Goal: Task Accomplishment & Management: Use online tool/utility

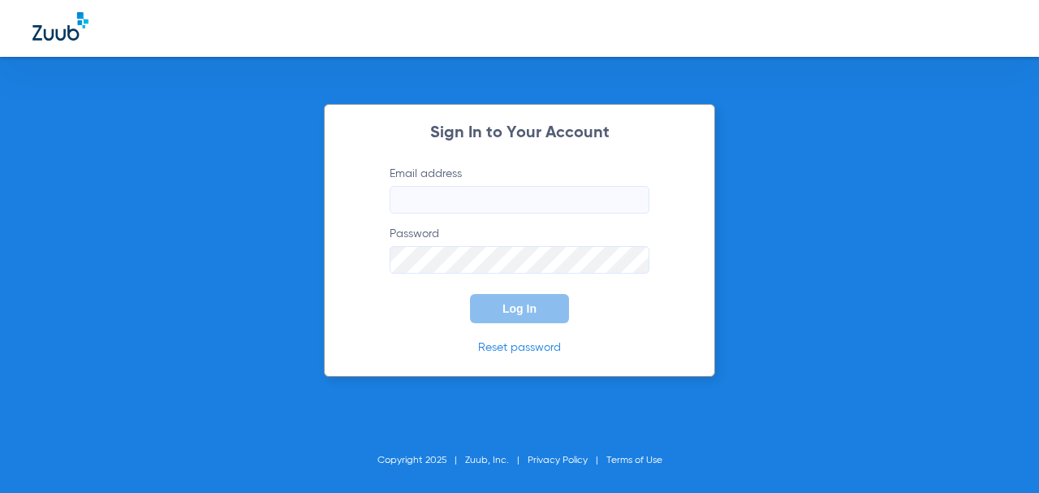
click at [477, 197] on input "Email address" at bounding box center [520, 200] width 260 height 28
type input "[EMAIL_ADDRESS][DOMAIN_NAME]"
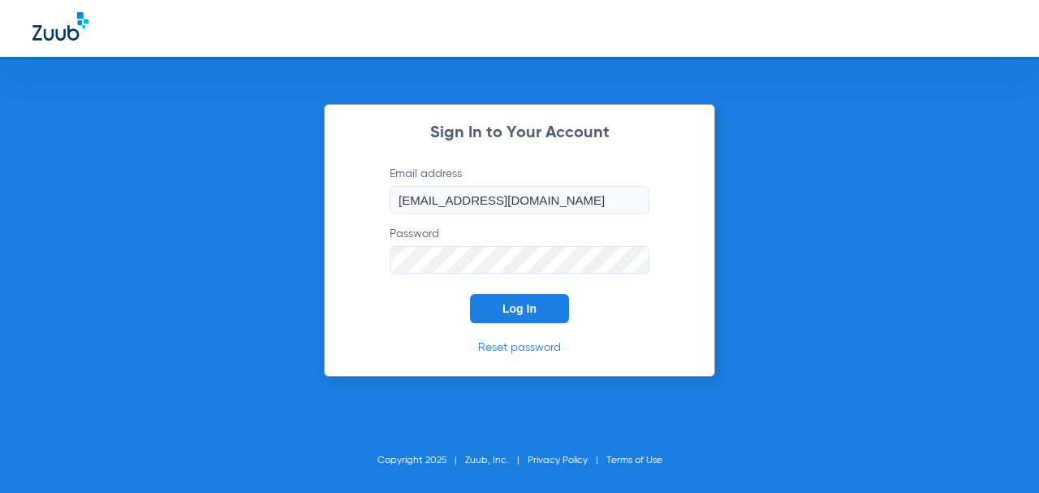
click at [470, 294] on button "Log In" at bounding box center [519, 308] width 99 height 29
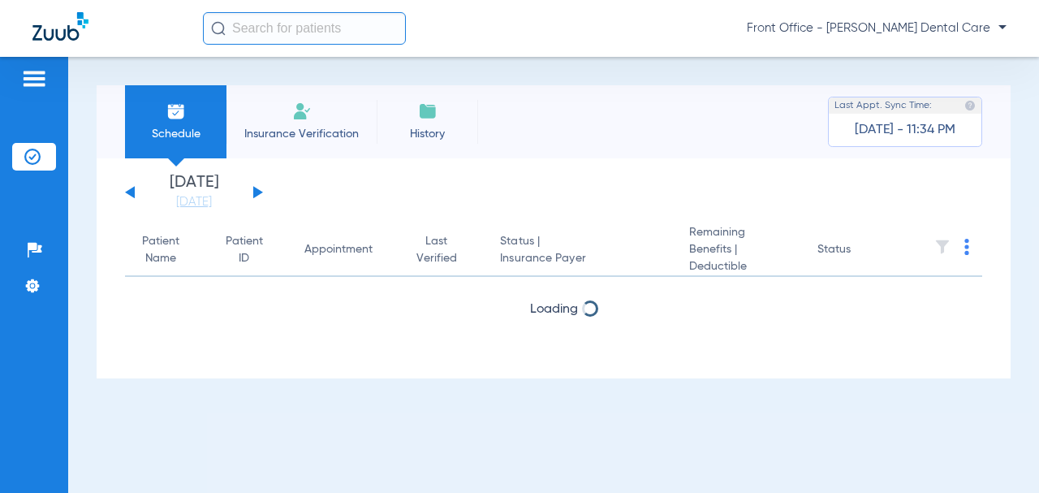
click at [258, 192] on button at bounding box center [258, 192] width 10 height 12
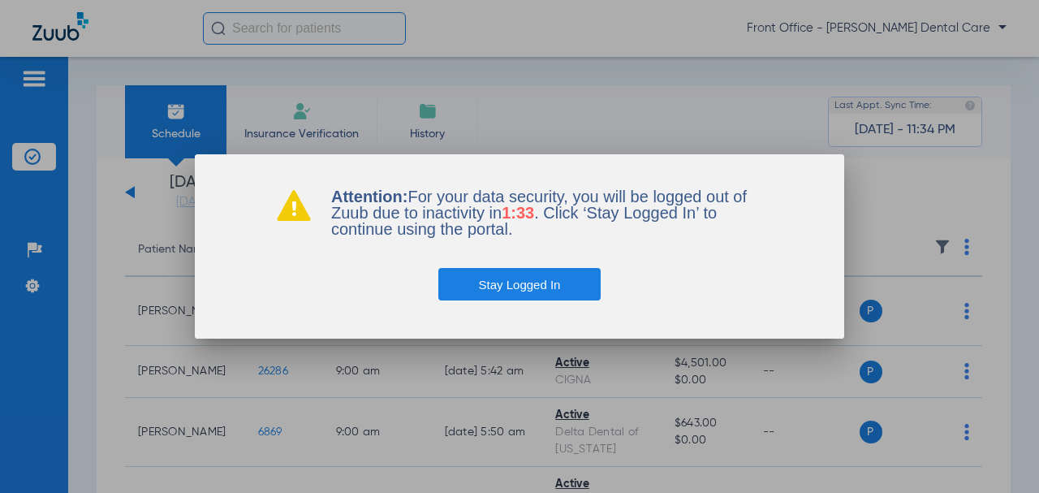
click at [526, 280] on button "Stay Logged In" at bounding box center [520, 284] width 163 height 32
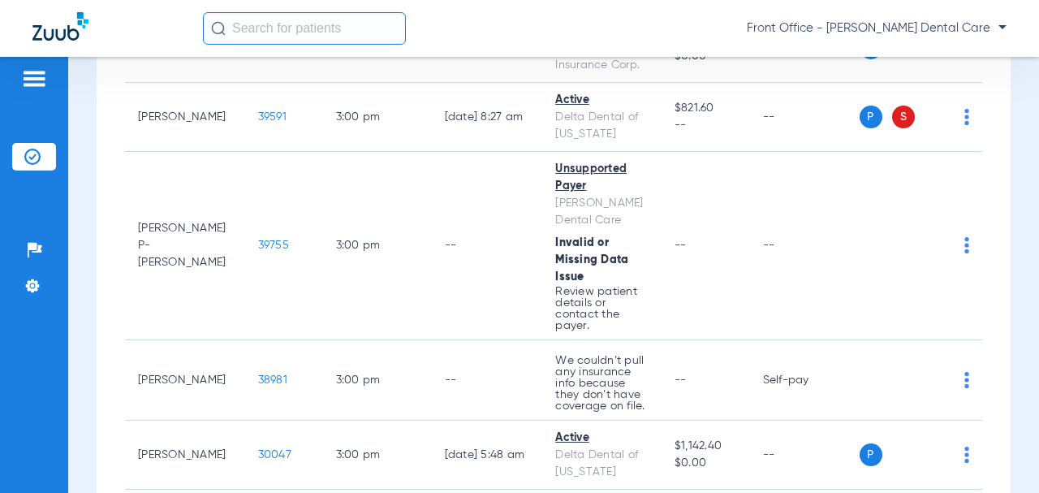
scroll to position [2599, 0]
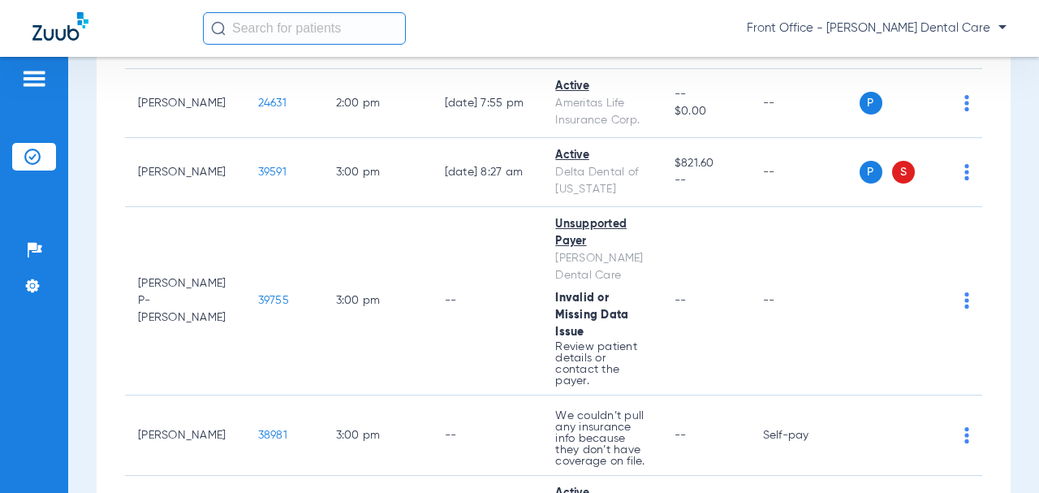
click at [258, 178] on span "39591" at bounding box center [272, 171] width 28 height 11
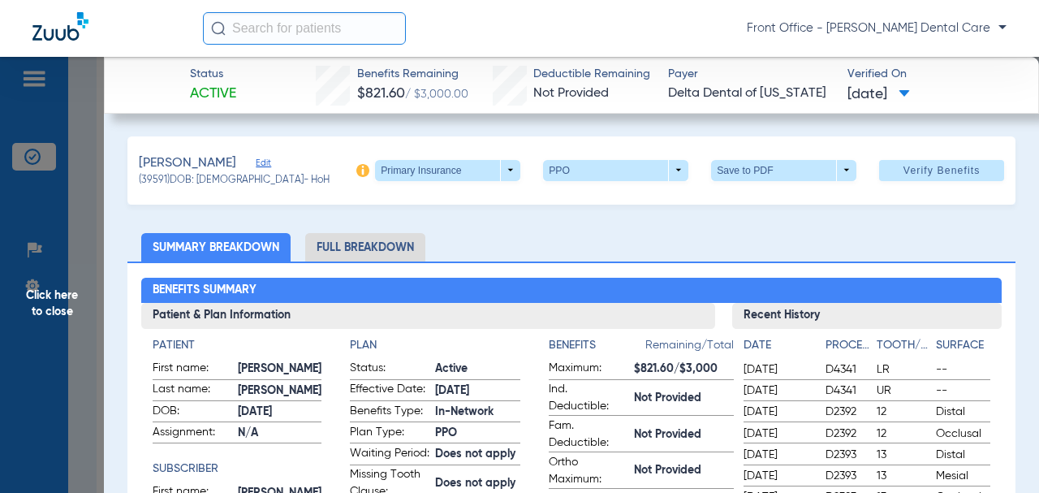
click at [264, 164] on span "Edit" at bounding box center [263, 165] width 15 height 15
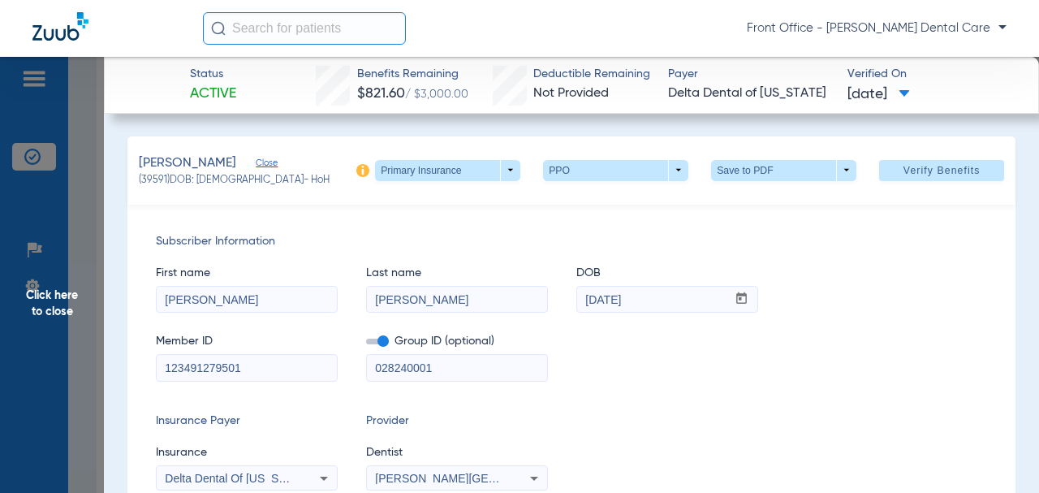
drag, startPoint x: 405, startPoint y: 369, endPoint x: 351, endPoint y: 366, distance: 54.5
click at [351, 366] on div "Member ID 123491279501 Group ID (optional) 028240001" at bounding box center [572, 349] width 832 height 63
paste input "-0"
type input "02824-00001"
drag, startPoint x: 245, startPoint y: 365, endPoint x: 180, endPoint y: 370, distance: 65.2
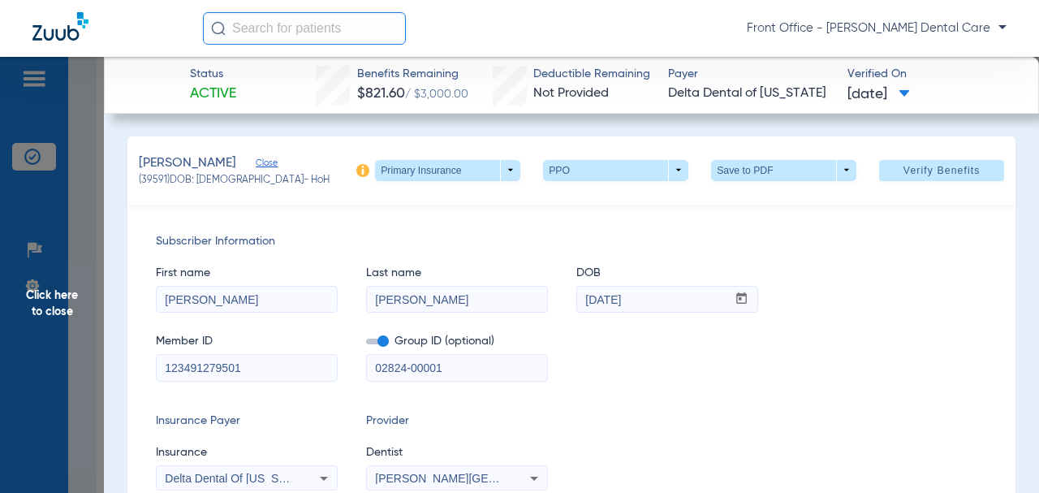
click at [149, 370] on div "Subscriber Information First name [PERSON_NAME] Last name [PERSON_NAME] DOB mm …" at bounding box center [571, 362] width 888 height 314
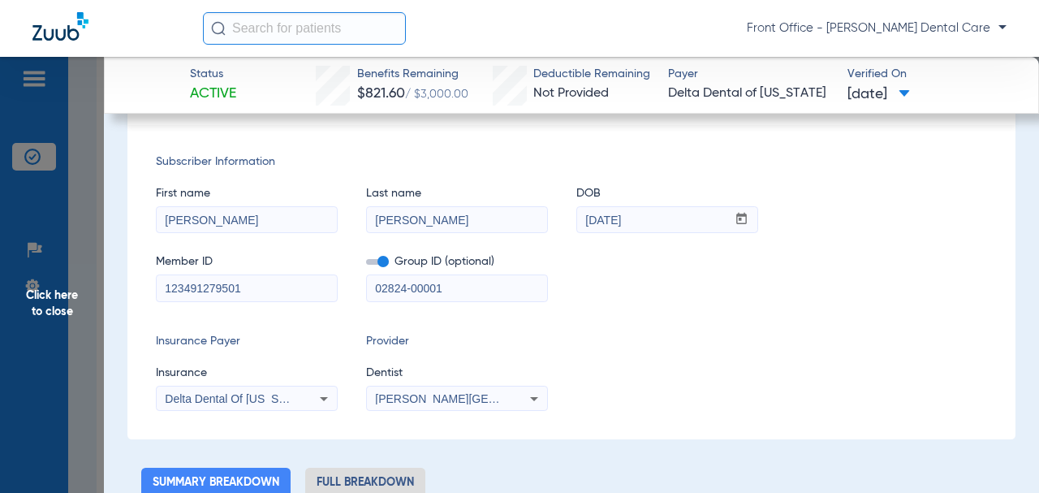
scroll to position [0, 0]
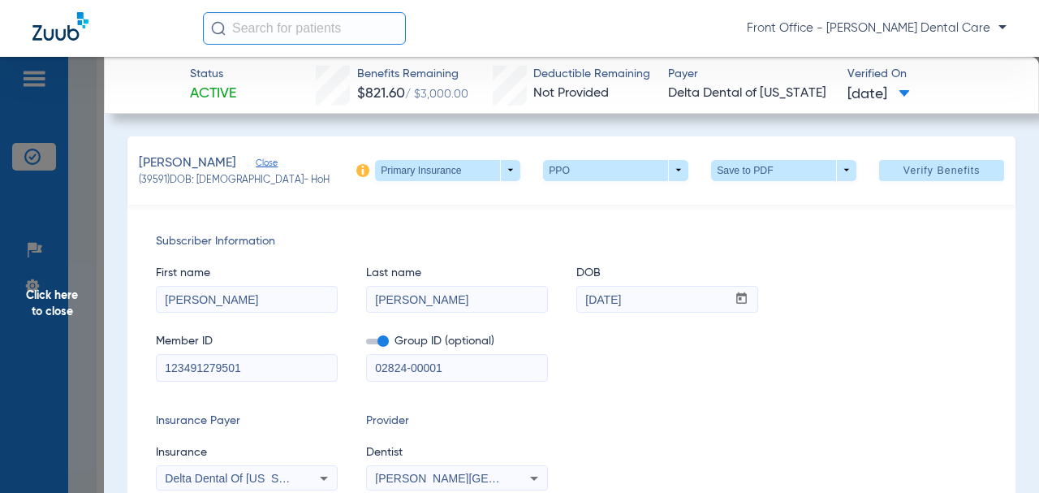
click at [906, 172] on span "Verify Benefits" at bounding box center [942, 170] width 77 height 13
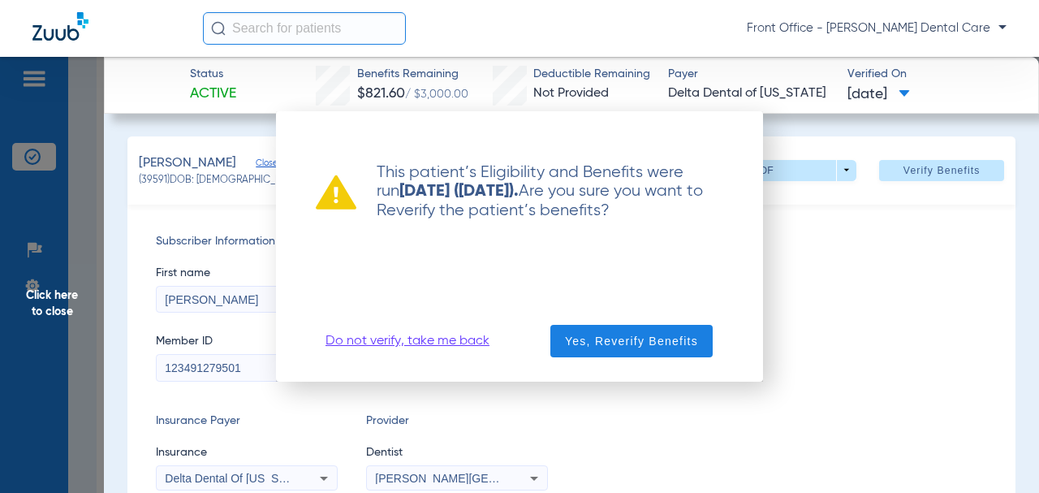
click at [689, 356] on span "button" at bounding box center [632, 341] width 162 height 39
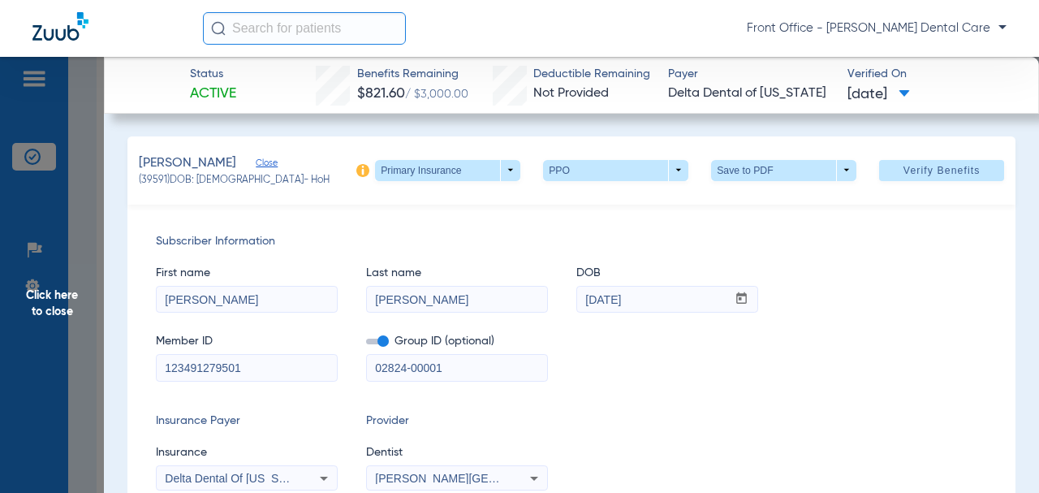
click at [498, 175] on span at bounding box center [447, 170] width 145 height 21
click at [472, 240] on span "Secondary Insurance" at bounding box center [431, 234] width 107 height 11
type input "[PERSON_NAME]"
type input "[DATE]"
type input "115561451901"
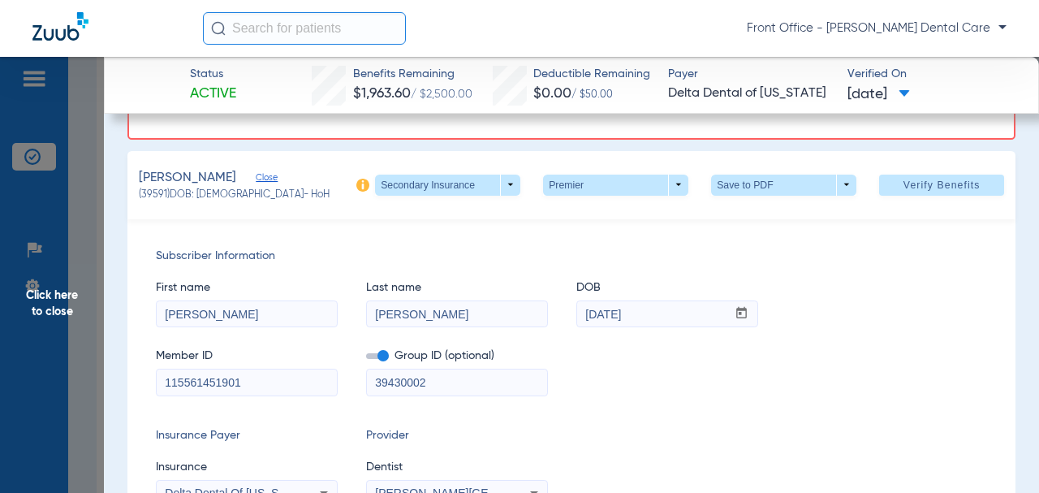
scroll to position [162, 0]
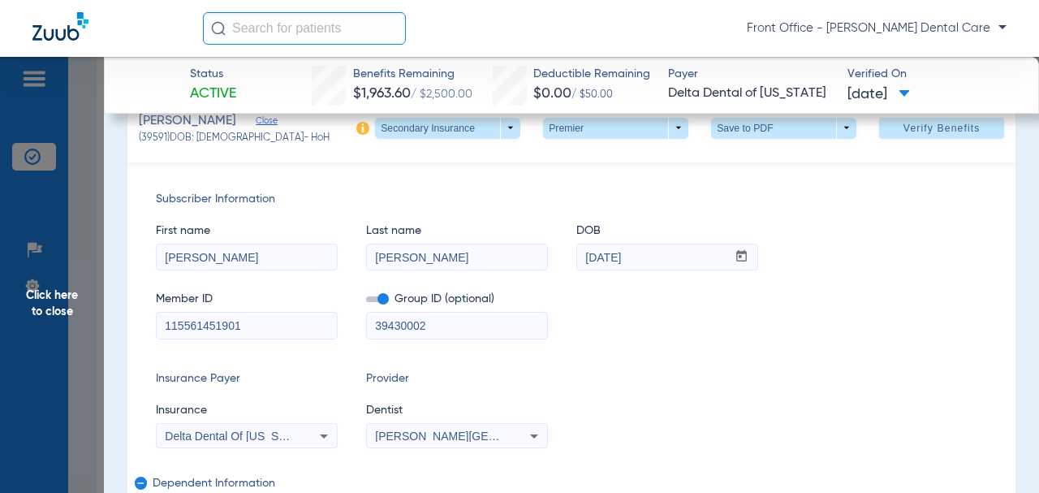
drag, startPoint x: 404, startPoint y: 322, endPoint x: 412, endPoint y: 331, distance: 12.2
click at [338, 323] on div "Member ID 115561451901 Group ID (optional) 39430002" at bounding box center [572, 307] width 832 height 63
paste input "01862-00298"
type input "01862-00298"
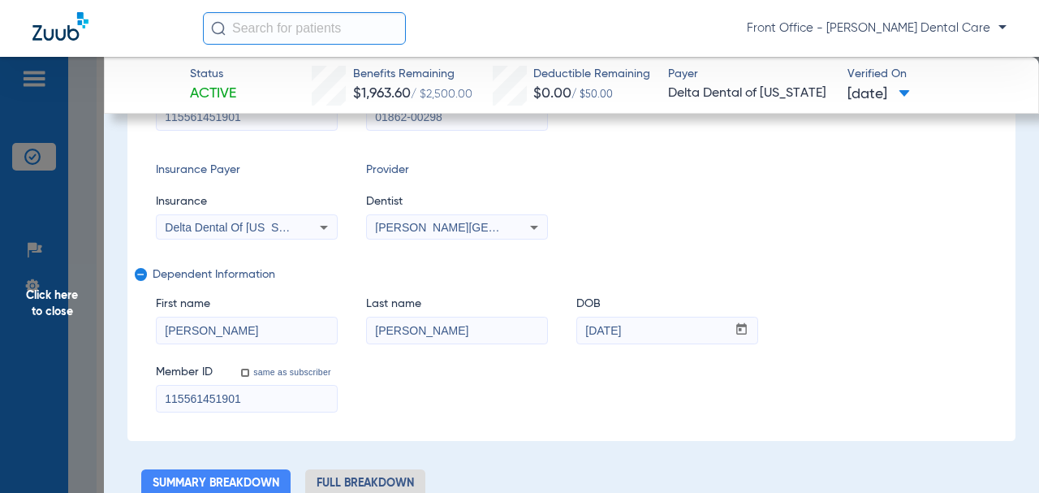
scroll to position [406, 0]
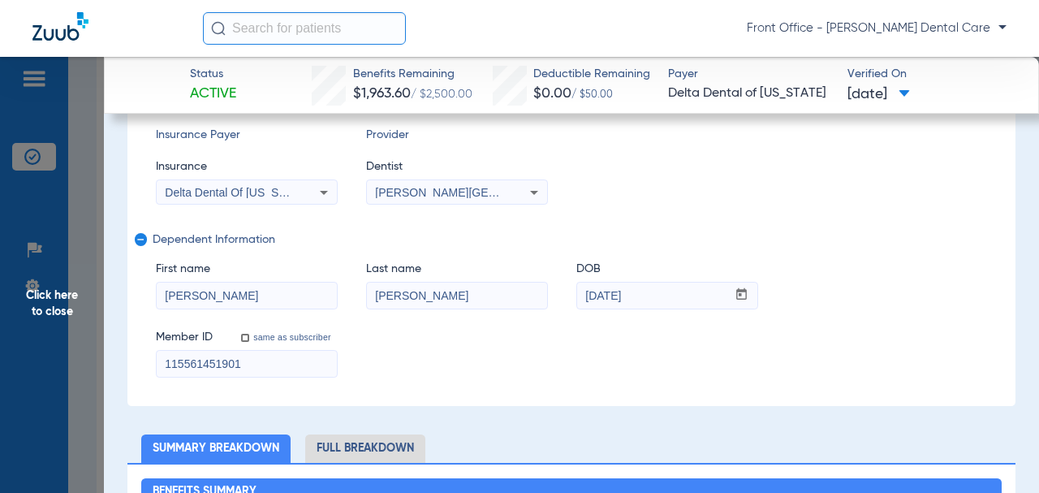
drag, startPoint x: 268, startPoint y: 357, endPoint x: 148, endPoint y: 358, distance: 120.2
click at [148, 358] on div "Subscriber Information First name [PERSON_NAME] Last name [PERSON_NAME] DOB mm …" at bounding box center [571, 162] width 888 height 487
paste input "22461900102"
type input "122461900102"
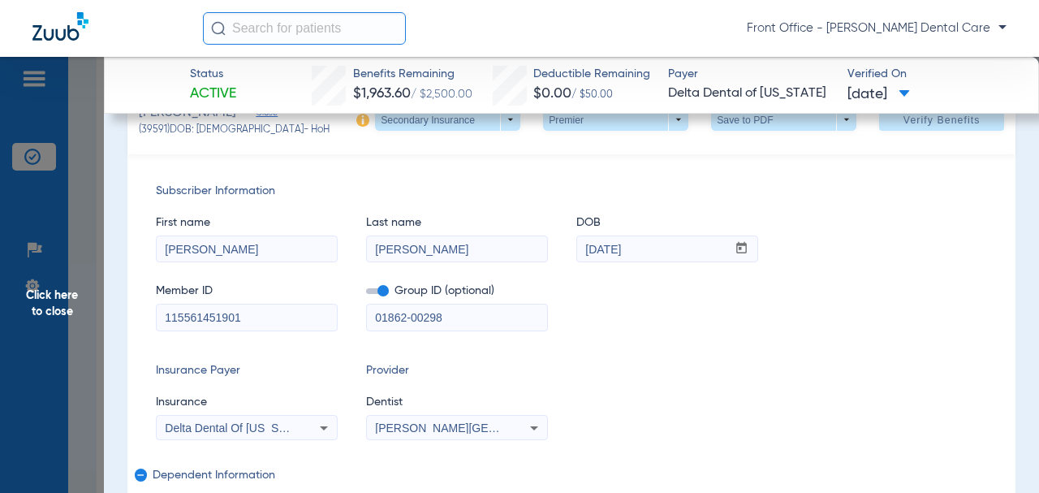
scroll to position [162, 0]
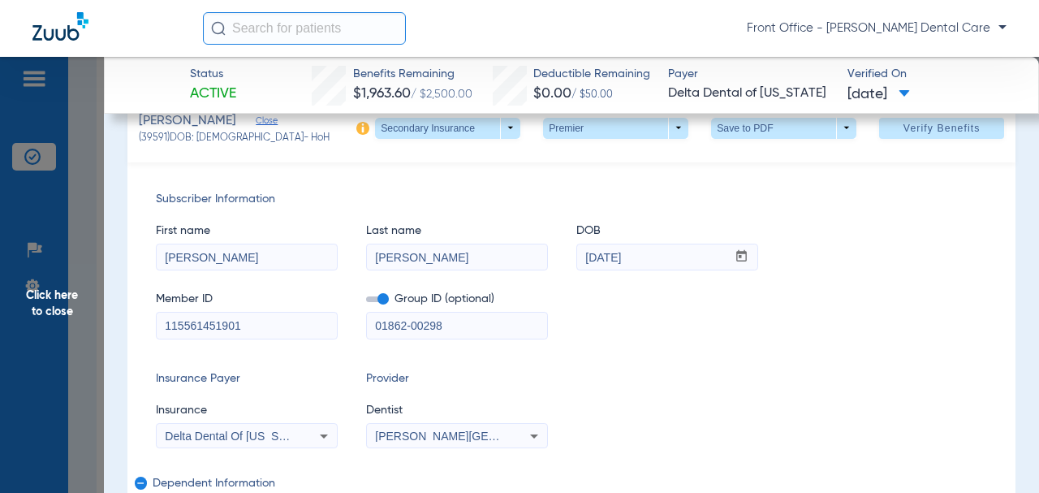
drag, startPoint x: 265, startPoint y: 317, endPoint x: 149, endPoint y: 318, distance: 116.1
click at [149, 318] on div "Subscriber Information First name [PERSON_NAME] Last name [PERSON_NAME] DOB mm …" at bounding box center [571, 405] width 888 height 487
paste input "22461900101 Group number"
type input "122461900101 Group number"
click at [907, 127] on span "Verify Benefits" at bounding box center [942, 128] width 77 height 13
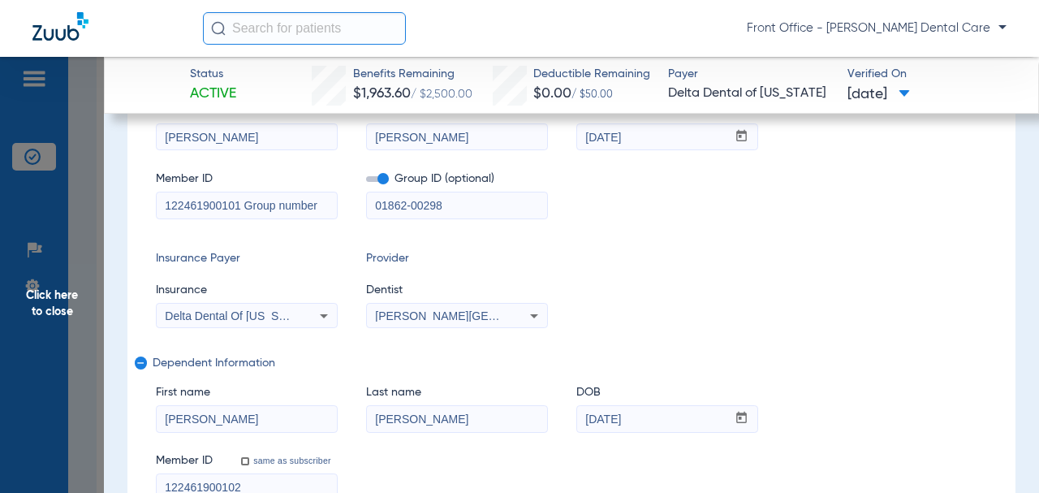
scroll to position [42, 0]
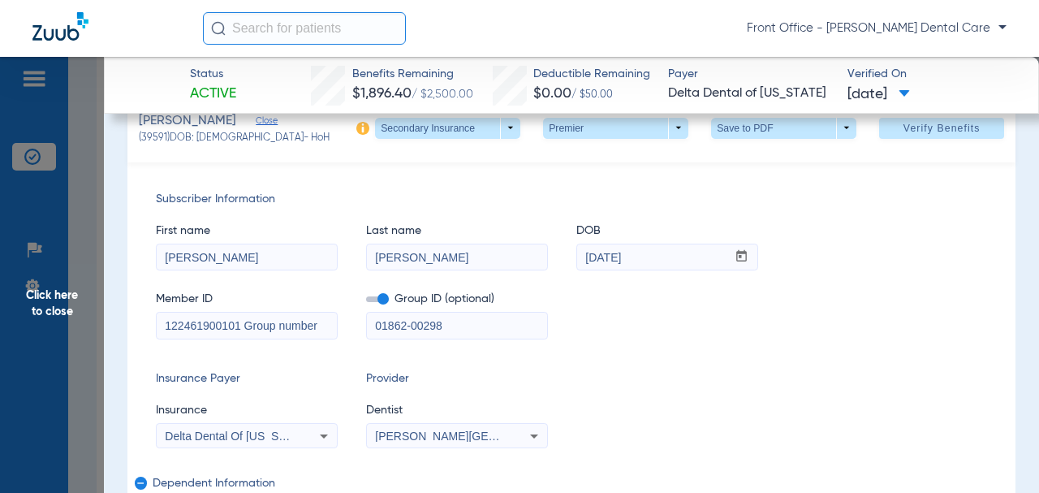
drag, startPoint x: 59, startPoint y: 317, endPoint x: 40, endPoint y: 331, distance: 23.9
click at [57, 317] on span "Click here to close" at bounding box center [52, 303] width 104 height 493
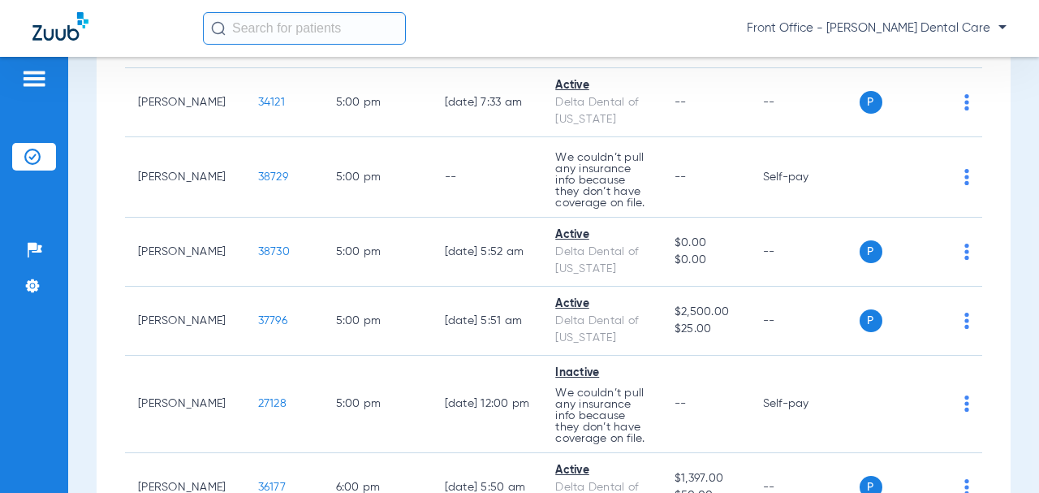
scroll to position [3898, 0]
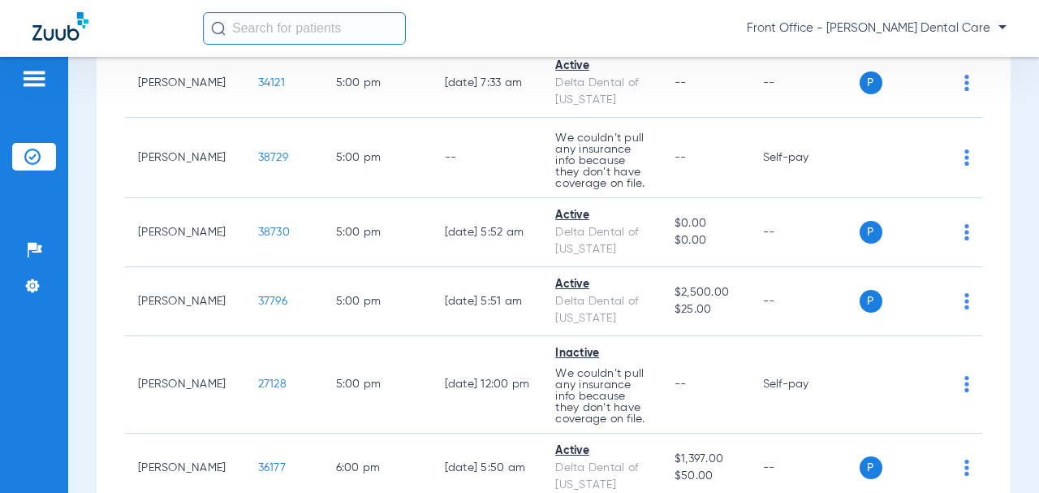
click at [258, 28] on span "38698" at bounding box center [273, 21] width 31 height 11
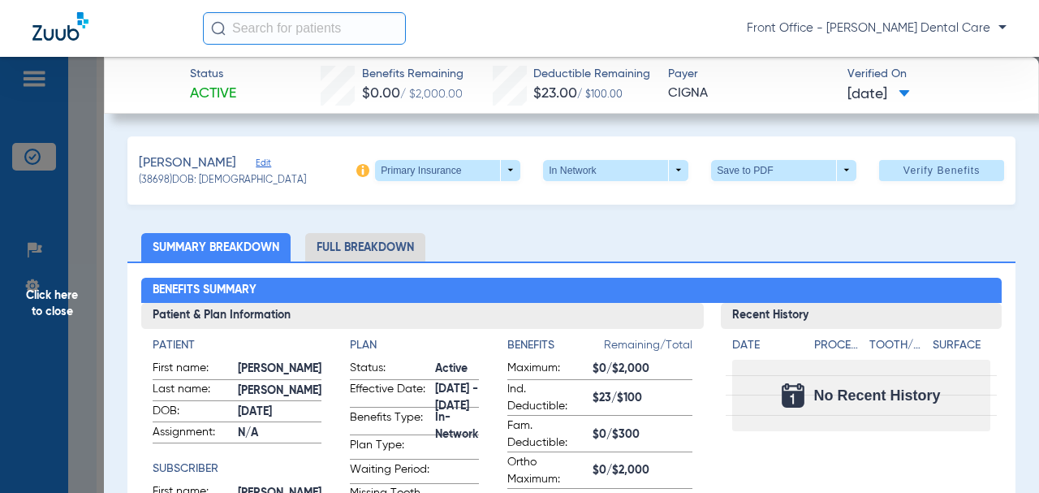
click at [260, 161] on span "Edit" at bounding box center [263, 165] width 15 height 15
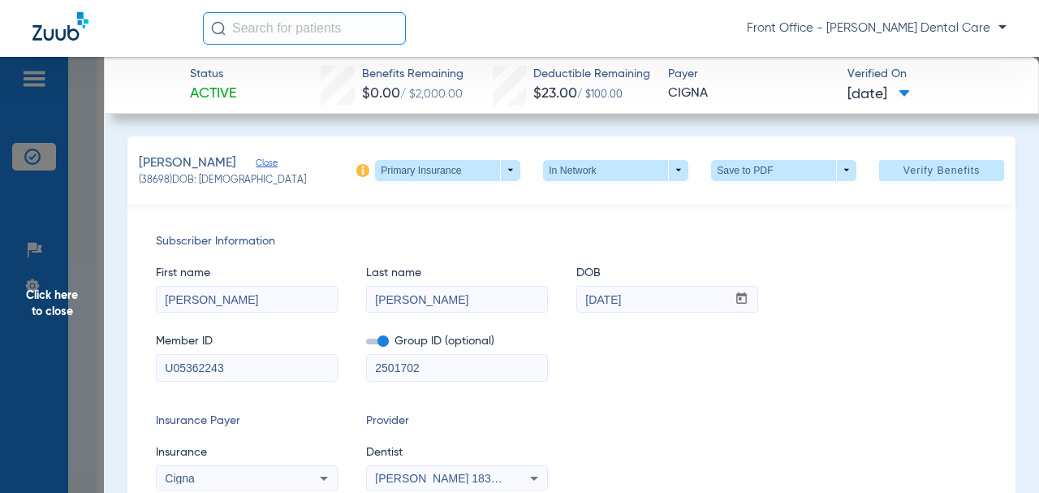
click at [261, 162] on span "Close" at bounding box center [263, 165] width 15 height 15
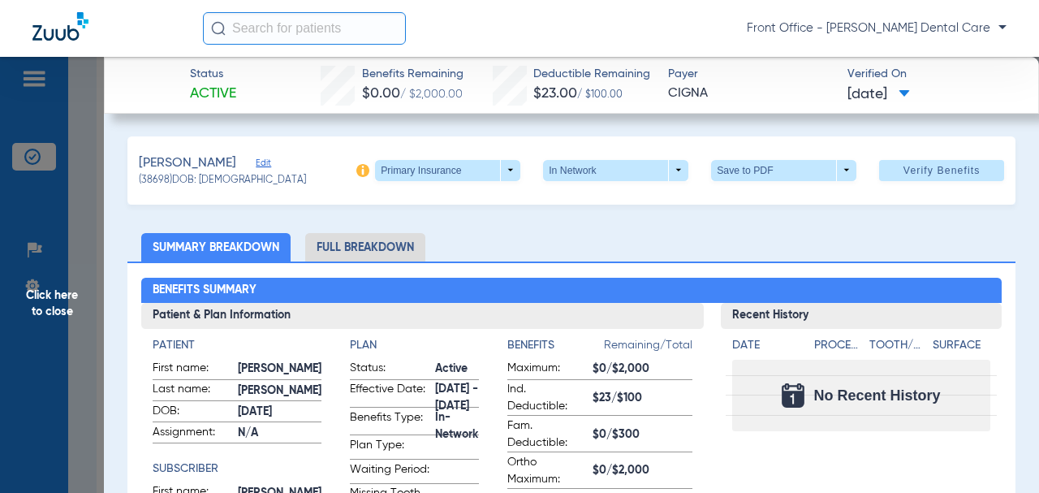
click at [495, 176] on span at bounding box center [447, 170] width 145 height 21
click at [437, 236] on span "Secondary Insurance" at bounding box center [431, 234] width 107 height 11
type input "[PERSON_NAME]"
type input "[DATE]"
type input "125986690505"
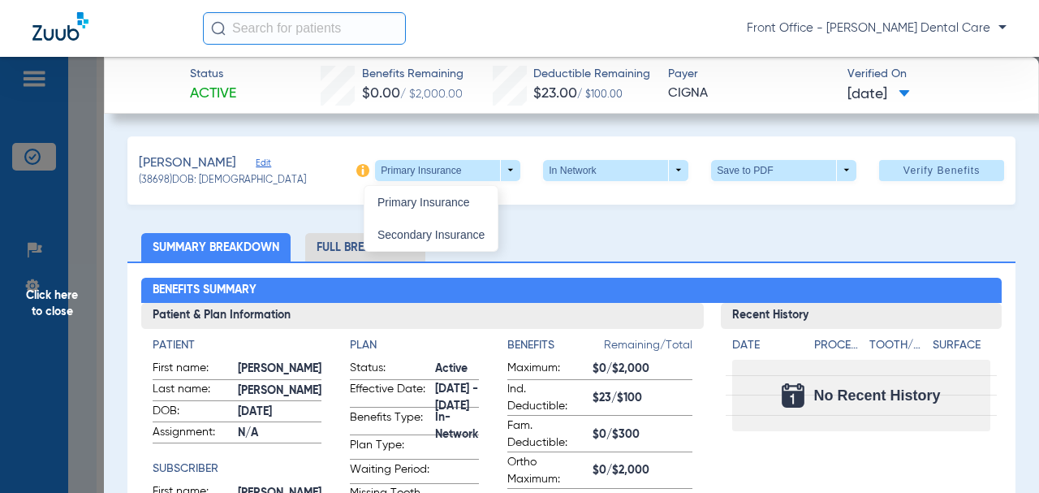
type input "17991 00701"
type input "125986690505"
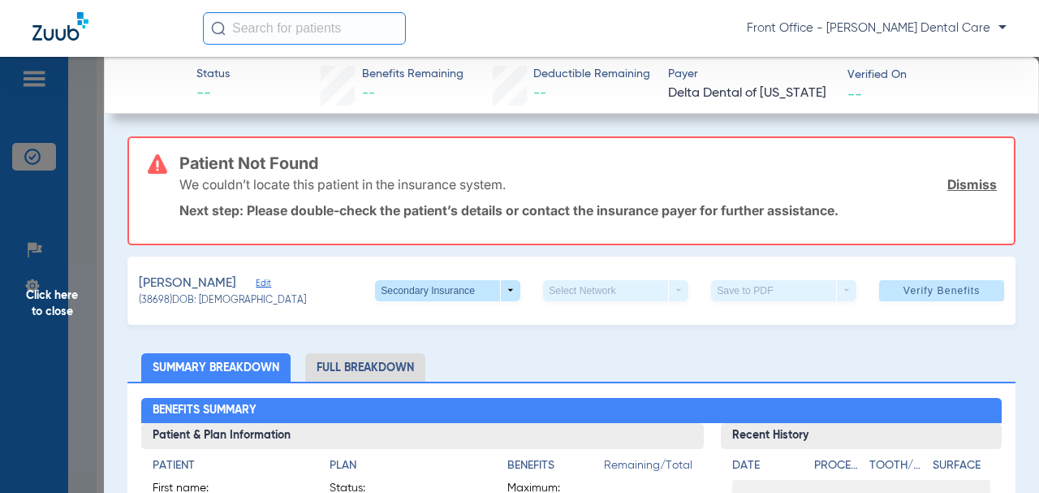
click at [260, 282] on span "Edit" at bounding box center [263, 285] width 15 height 15
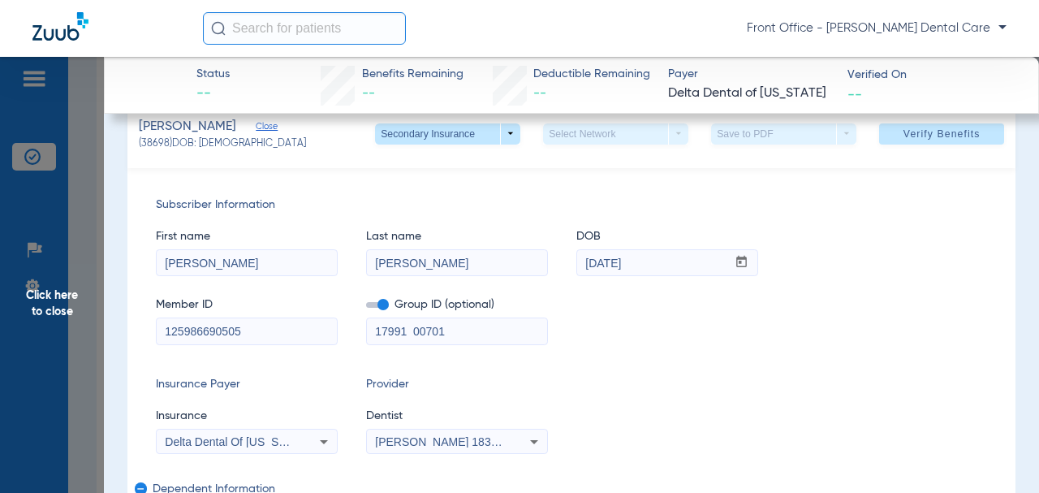
scroll to position [162, 0]
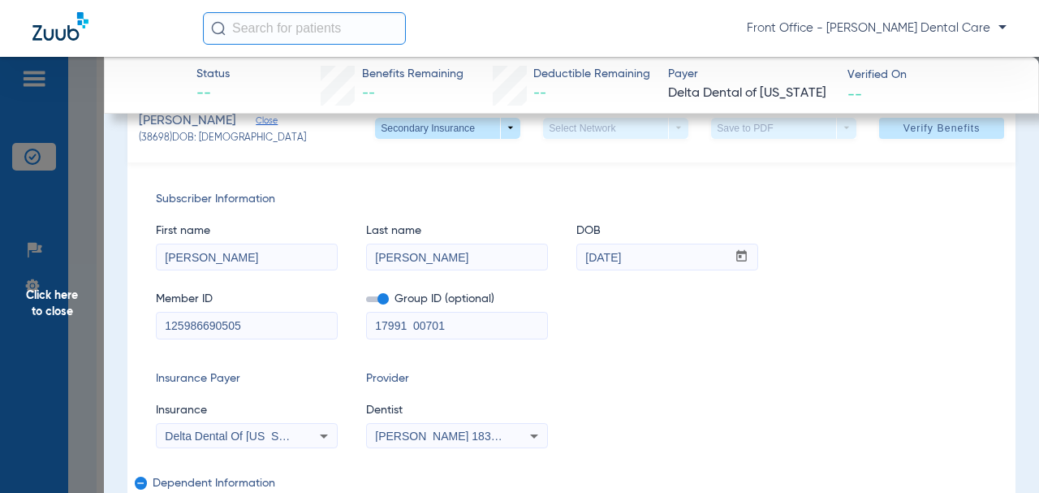
drag, startPoint x: 430, startPoint y: 317, endPoint x: 350, endPoint y: 310, distance: 80.7
click at [350, 310] on div "Member ID 125986690505 Group ID (optional) 17991 00701" at bounding box center [572, 307] width 832 height 63
paste input "-10003"
type input "17991-10003"
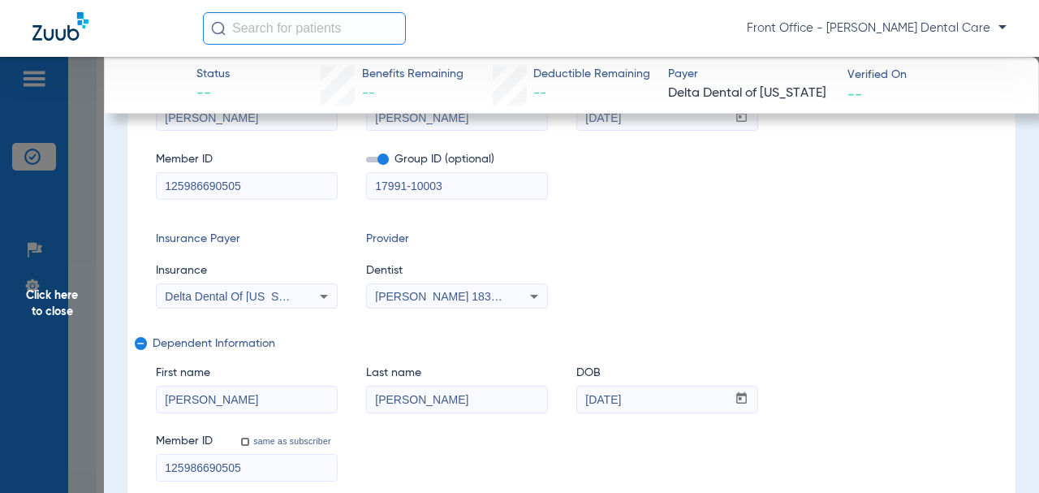
scroll to position [325, 0]
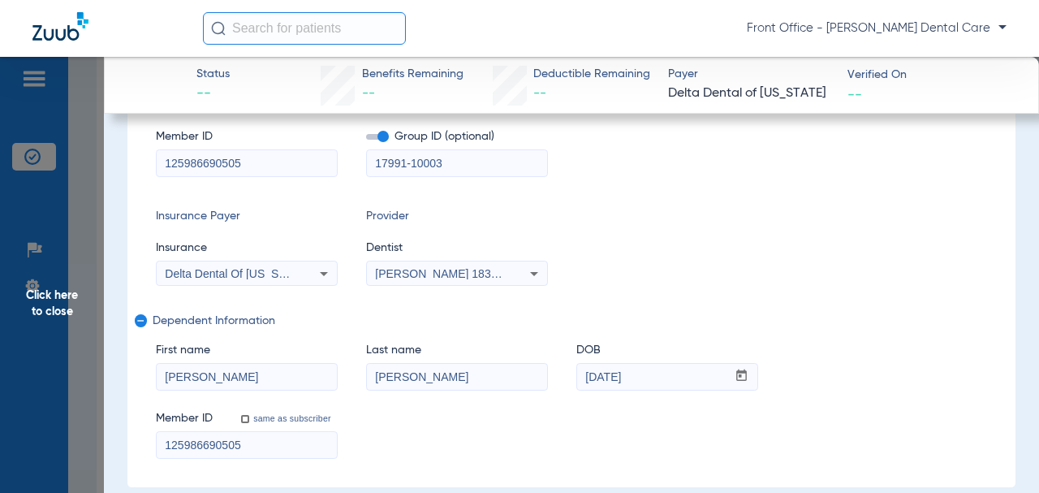
drag, startPoint x: 223, startPoint y: 455, endPoint x: 186, endPoint y: 447, distance: 37.3
click at [157, 457] on input "125986690505" at bounding box center [247, 445] width 180 height 26
paste input "2"
type input "125986690502"
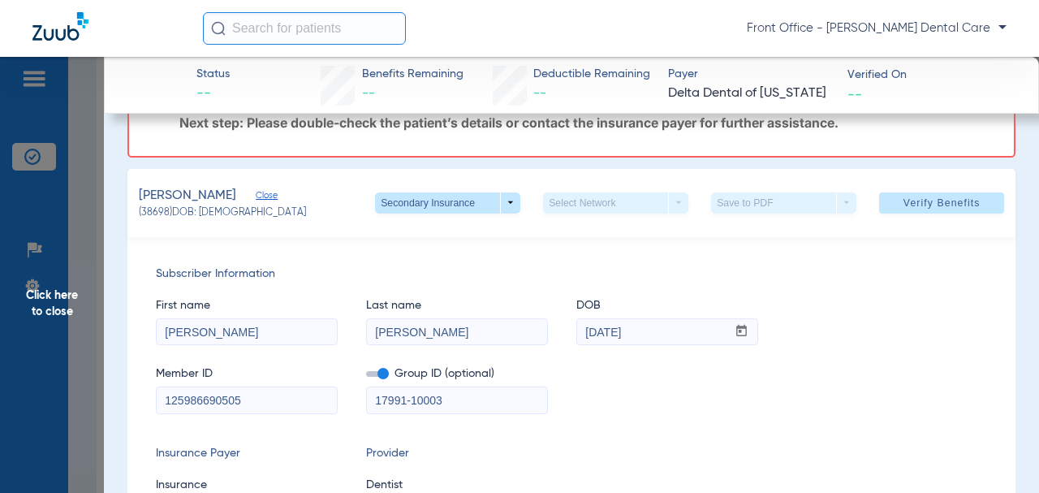
scroll to position [81, 0]
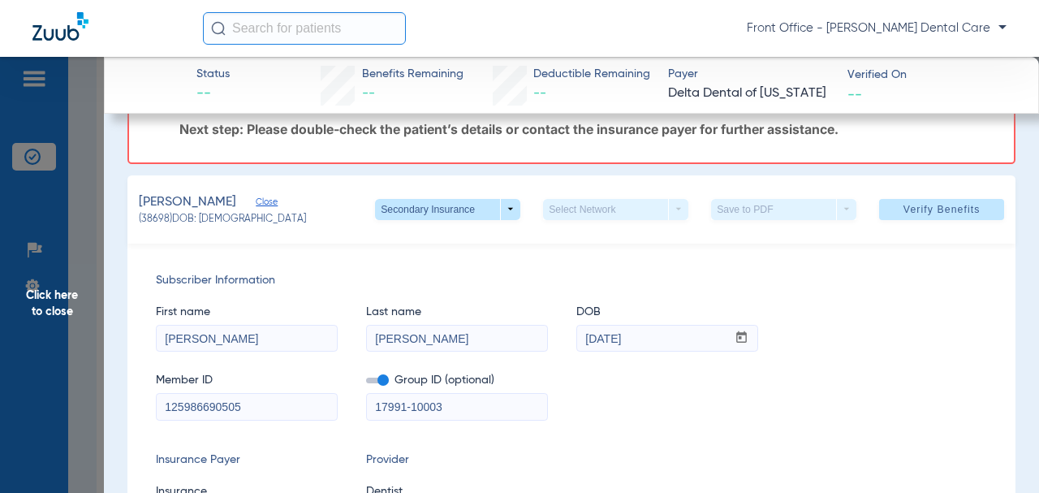
drag, startPoint x: 269, startPoint y: 418, endPoint x: 154, endPoint y: 420, distance: 114.5
click at [154, 420] on div "Subscriber Information First name [PERSON_NAME] Last name [PERSON_NAME] DOB mm …" at bounding box center [571, 487] width 888 height 487
paste input "1"
type input "125986690501"
click at [890, 200] on span at bounding box center [941, 209] width 125 height 39
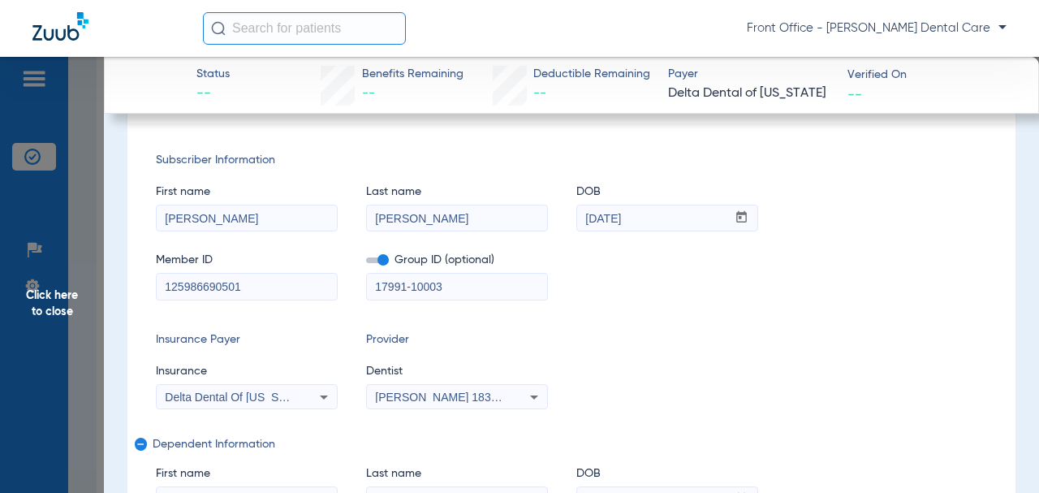
scroll to position [0, 0]
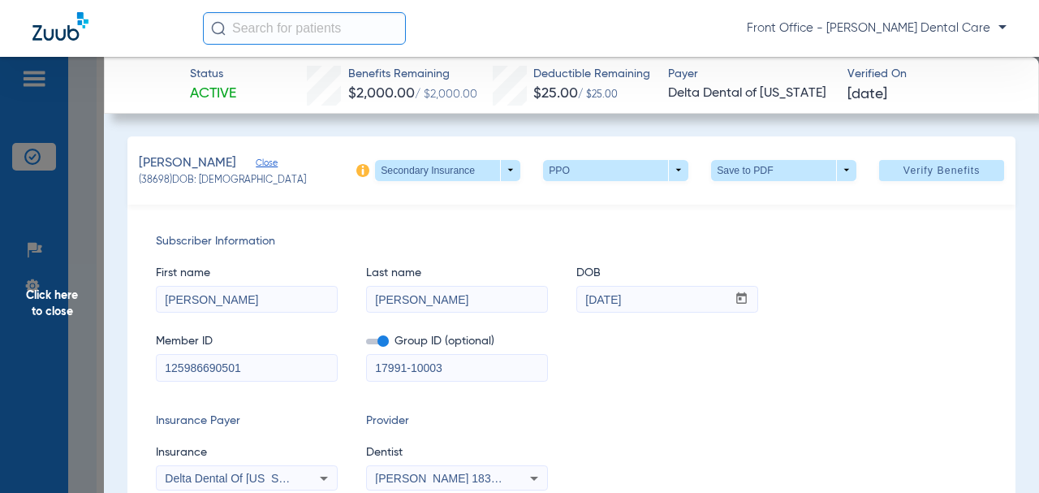
click at [729, 171] on span at bounding box center [783, 170] width 145 height 21
click at [749, 205] on span "Save to PDF" at bounding box center [778, 202] width 64 height 11
click at [798, 162] on span at bounding box center [783, 170] width 145 height 21
drag, startPoint x: 790, startPoint y: 197, endPoint x: 798, endPoint y: 196, distance: 8.3
click at [790, 198] on span "Save to PDF" at bounding box center [778, 202] width 64 height 11
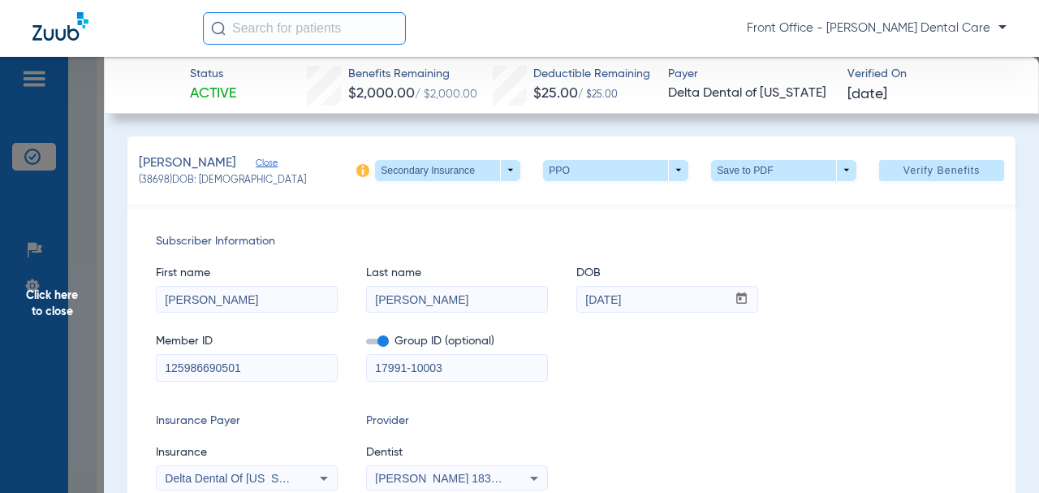
click at [60, 313] on span "Click here to close" at bounding box center [52, 303] width 104 height 493
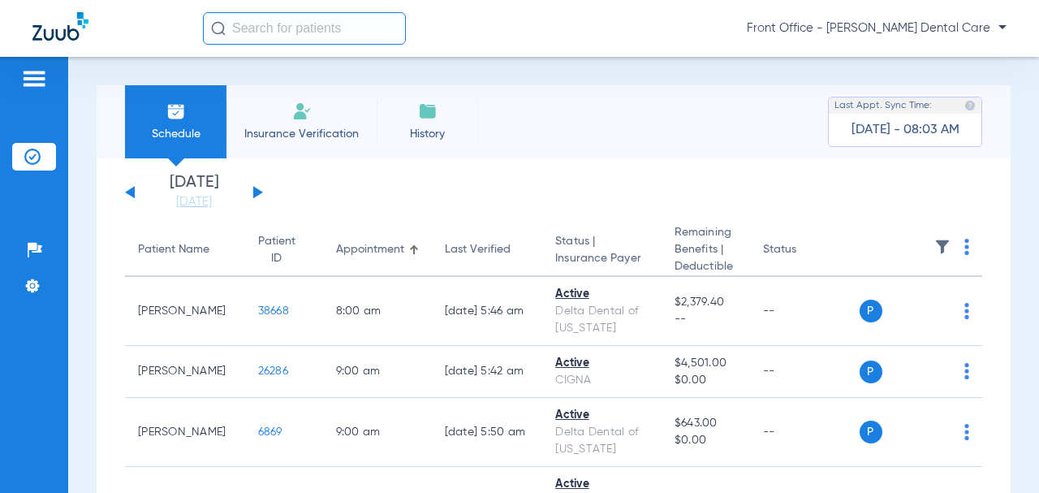
click at [257, 195] on button at bounding box center [258, 192] width 10 height 12
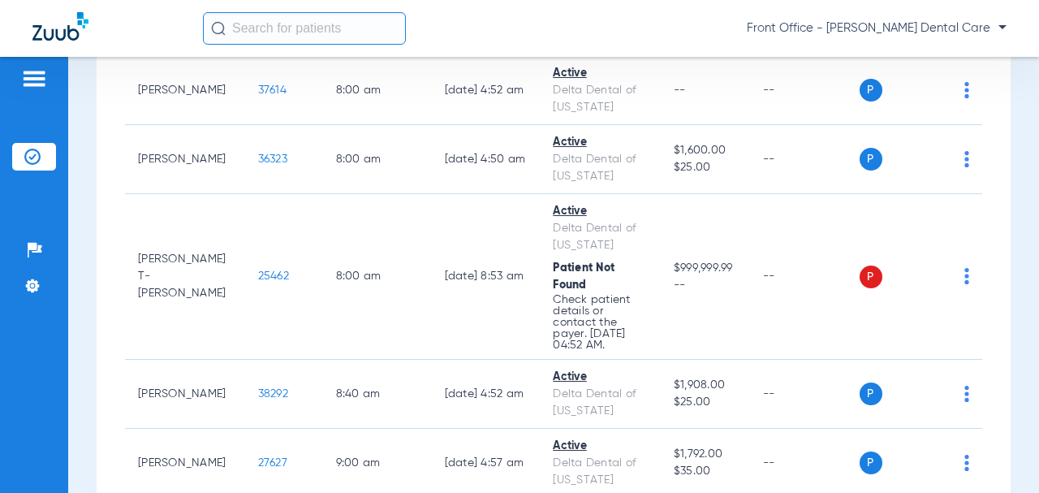
scroll to position [650, 0]
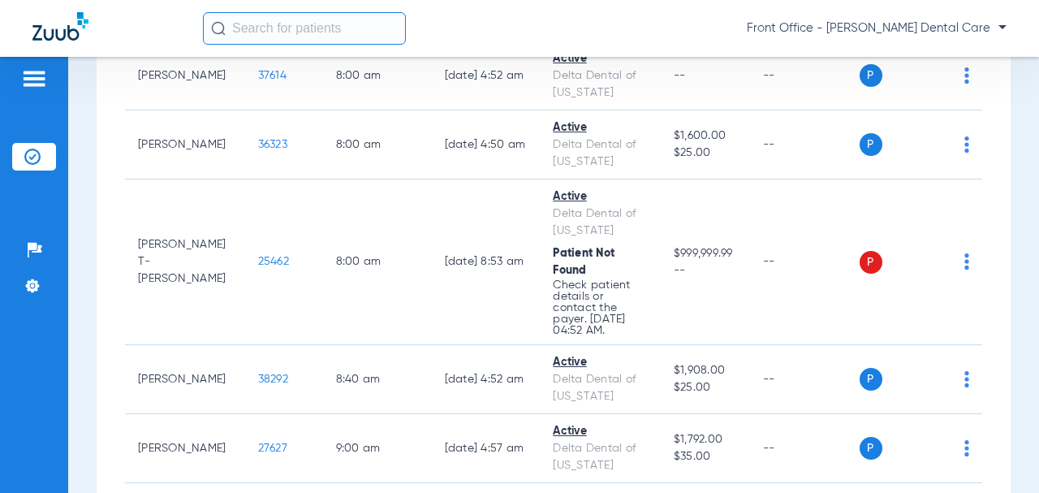
click at [258, 266] on span "25462" at bounding box center [273, 261] width 31 height 11
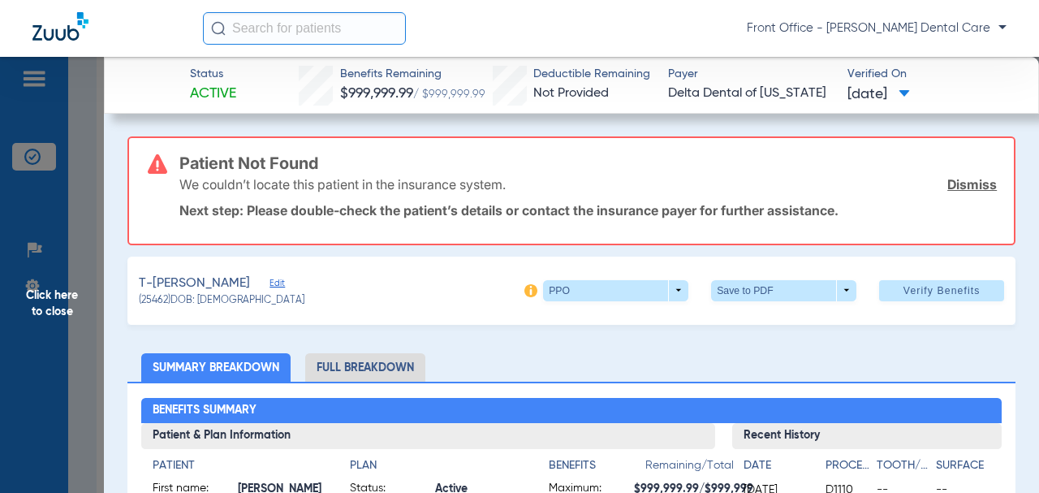
click at [270, 285] on span "Edit" at bounding box center [277, 285] width 15 height 15
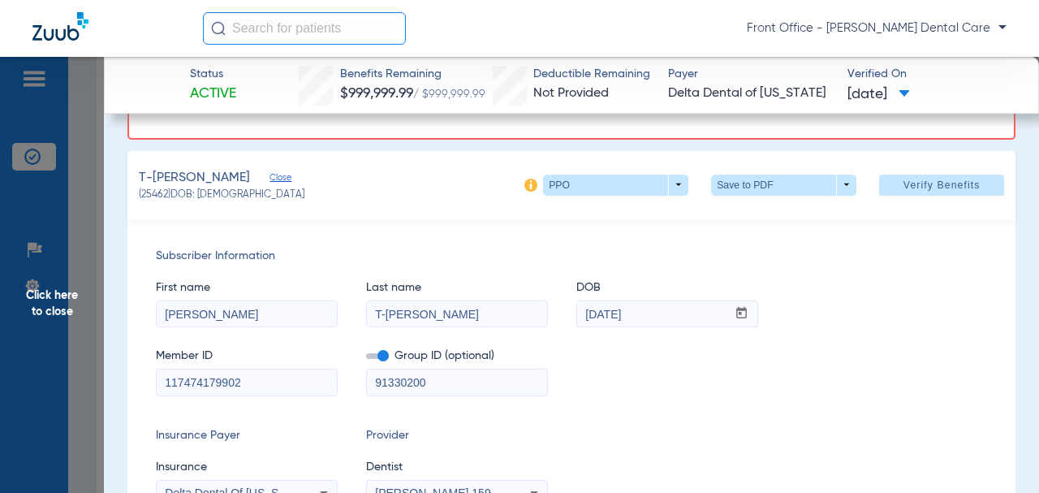
scroll to position [162, 0]
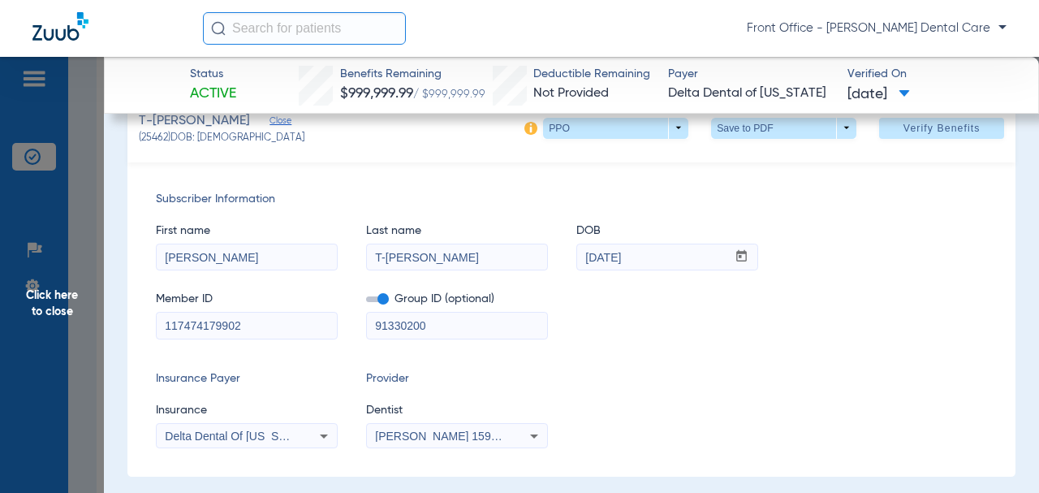
drag, startPoint x: 440, startPoint y: 335, endPoint x: 388, endPoint y: 328, distance: 52.4
click at [369, 331] on input "91330200" at bounding box center [457, 326] width 180 height 26
paste input "09133-0"
type input "09133-00200"
drag, startPoint x: 255, startPoint y: 331, endPoint x: 200, endPoint y: 326, distance: 55.4
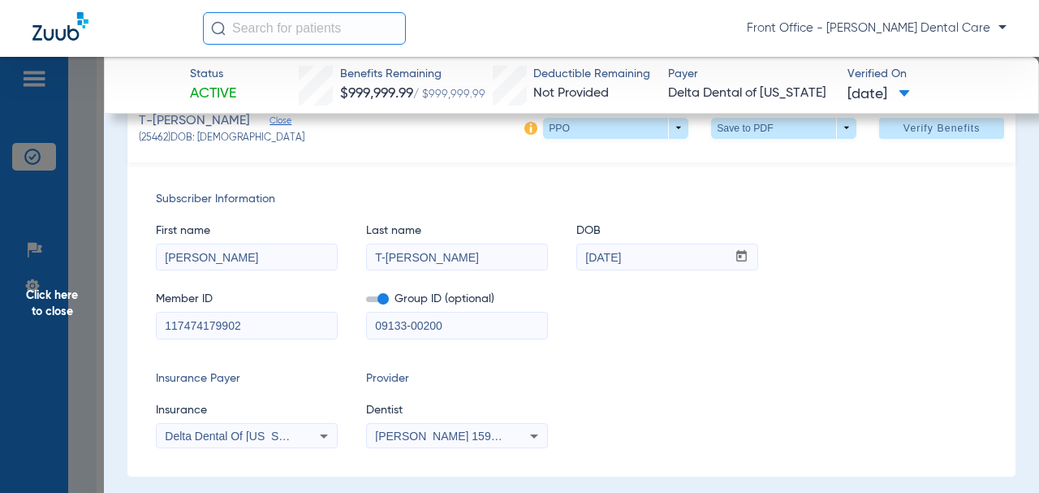
click at [156, 327] on div "117474179902" at bounding box center [247, 326] width 182 height 28
paste input "1"
type input "117474179901"
click at [386, 258] on input "T-[PERSON_NAME]" at bounding box center [457, 257] width 180 height 26
type input "[PERSON_NAME]"
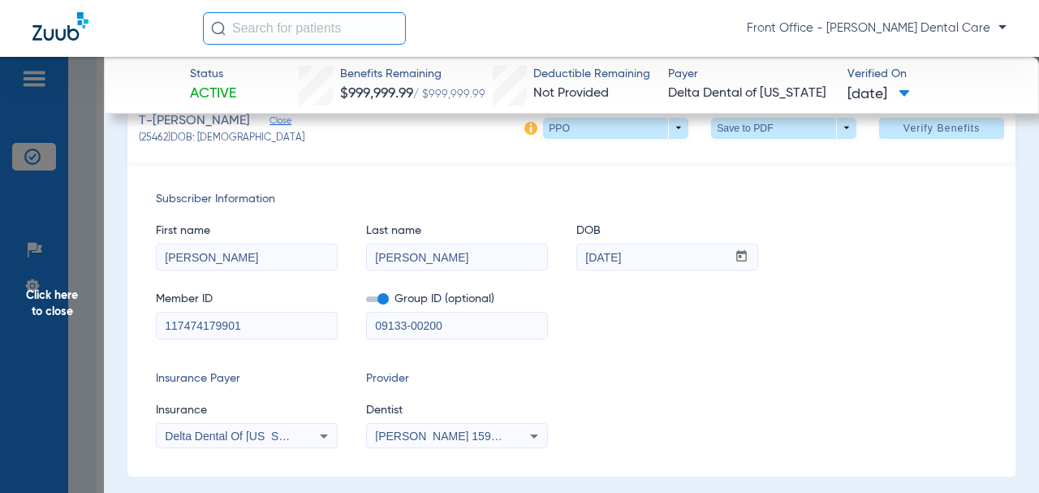
click at [904, 128] on span "Verify Benefits" at bounding box center [942, 128] width 77 height 13
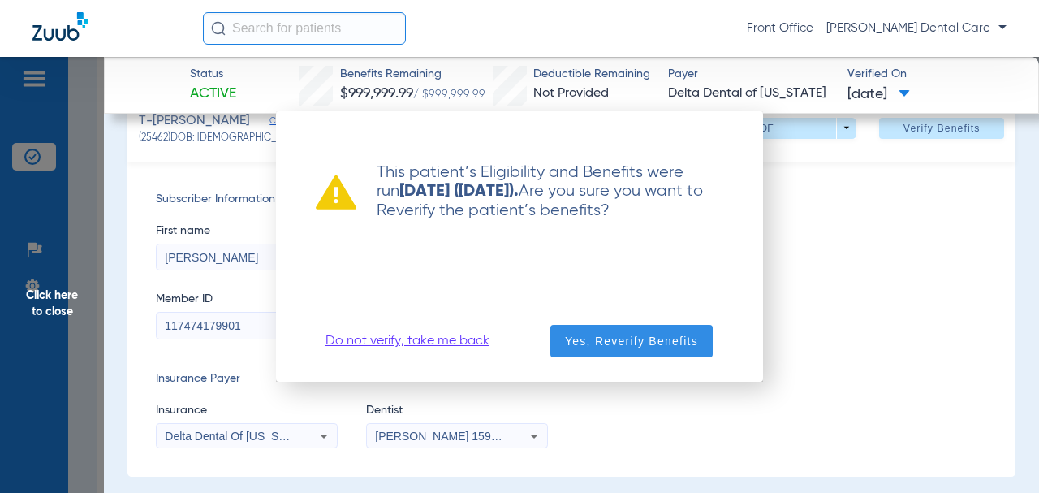
click at [651, 353] on span "button" at bounding box center [632, 341] width 162 height 39
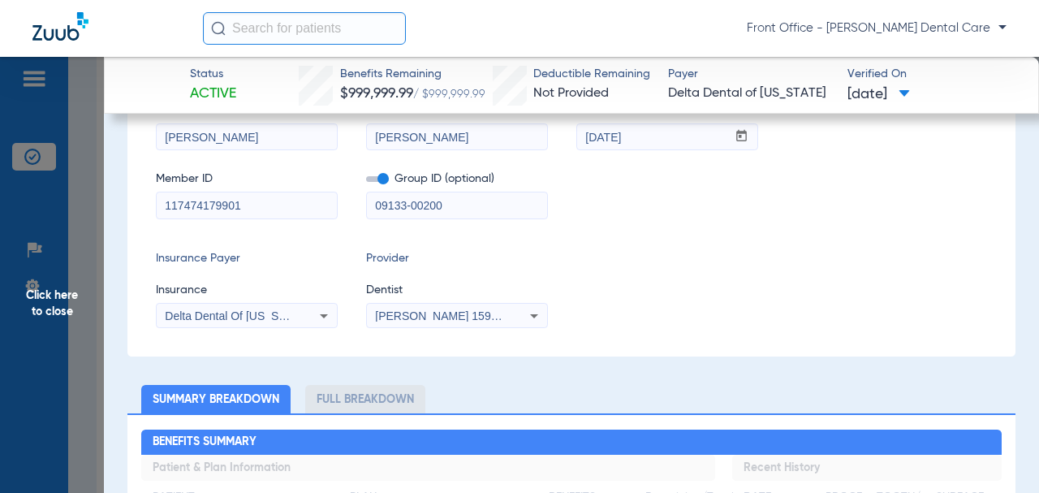
scroll to position [42, 0]
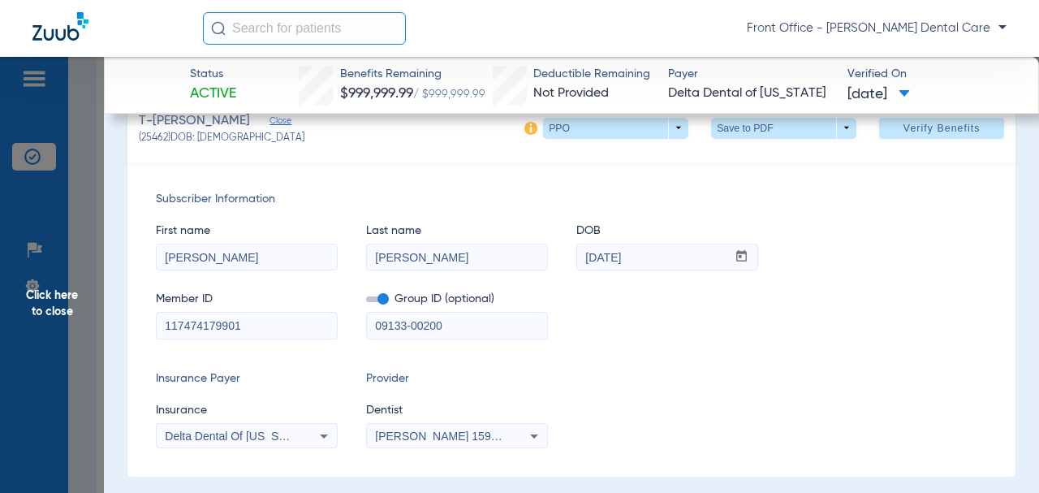
click at [37, 313] on span "Click here to close" at bounding box center [52, 303] width 104 height 493
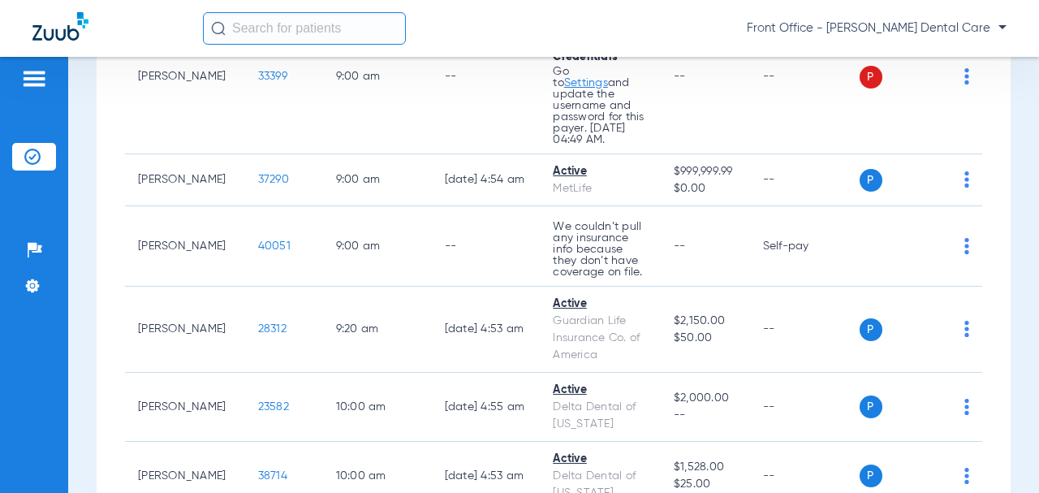
scroll to position [1462, 0]
